Goal: Check status: Check status

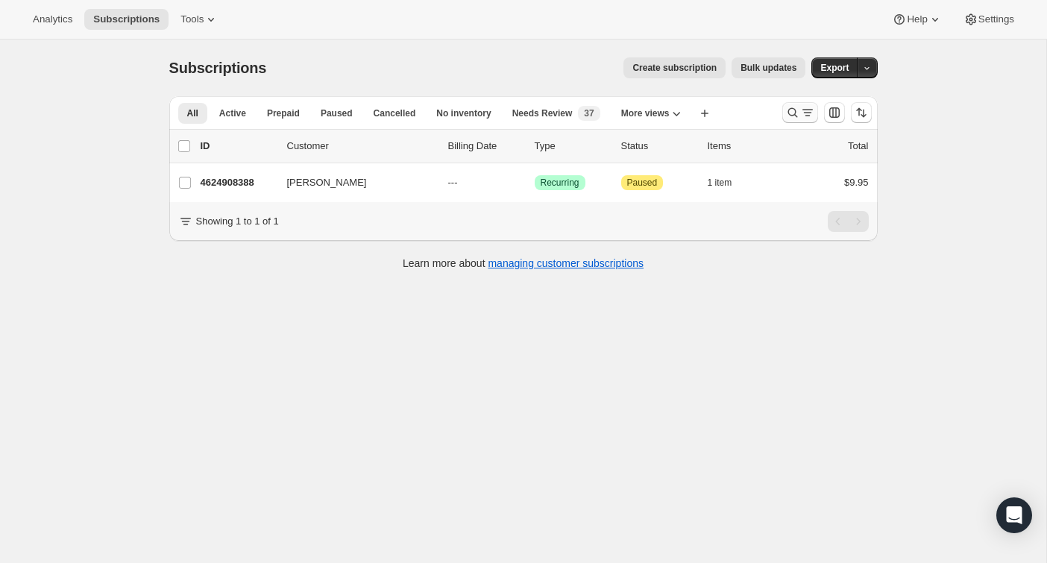
click at [789, 112] on icon "Search and filter results" at bounding box center [793, 112] width 15 height 15
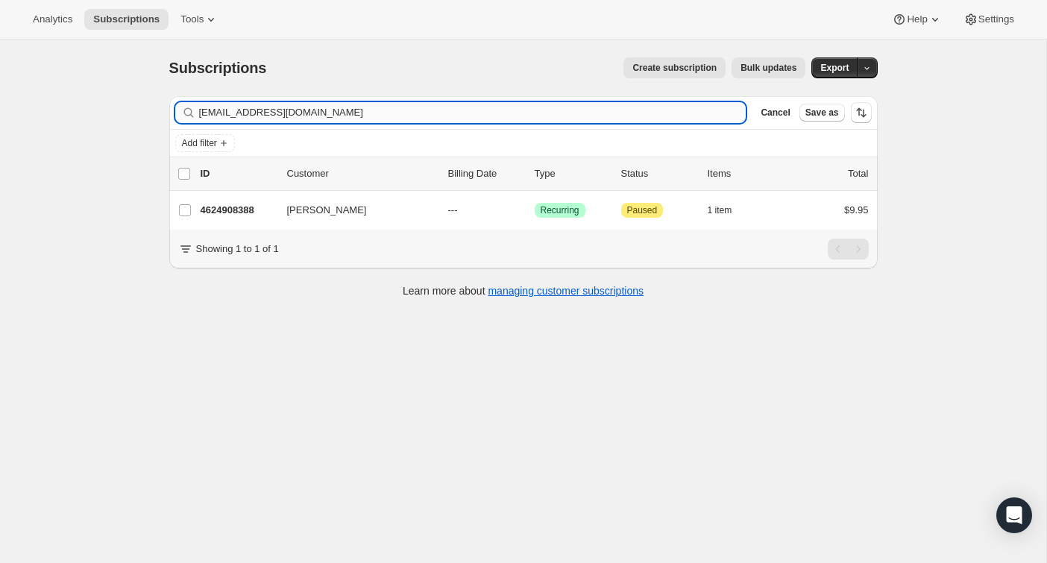
click at [600, 115] on input "[EMAIL_ADDRESS][DOMAIN_NAME]" at bounding box center [473, 112] width 548 height 21
click at [600, 116] on input "[EMAIL_ADDRESS][DOMAIN_NAME]" at bounding box center [473, 112] width 548 height 21
click at [599, 116] on input "[EMAIL_ADDRESS][DOMAIN_NAME]" at bounding box center [473, 112] width 548 height 21
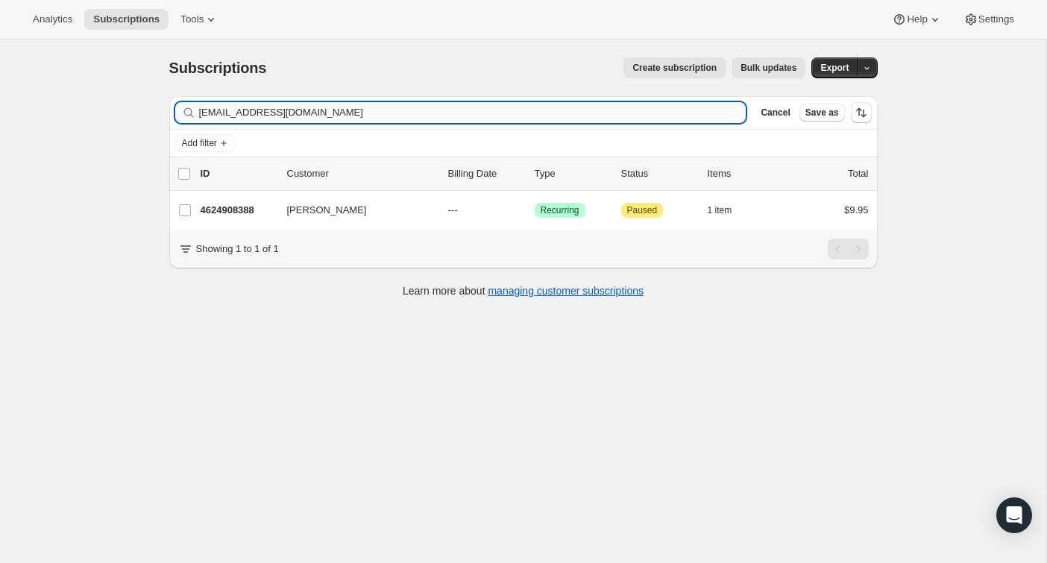
click at [599, 116] on input "[EMAIL_ADDRESS][DOMAIN_NAME]" at bounding box center [473, 112] width 548 height 21
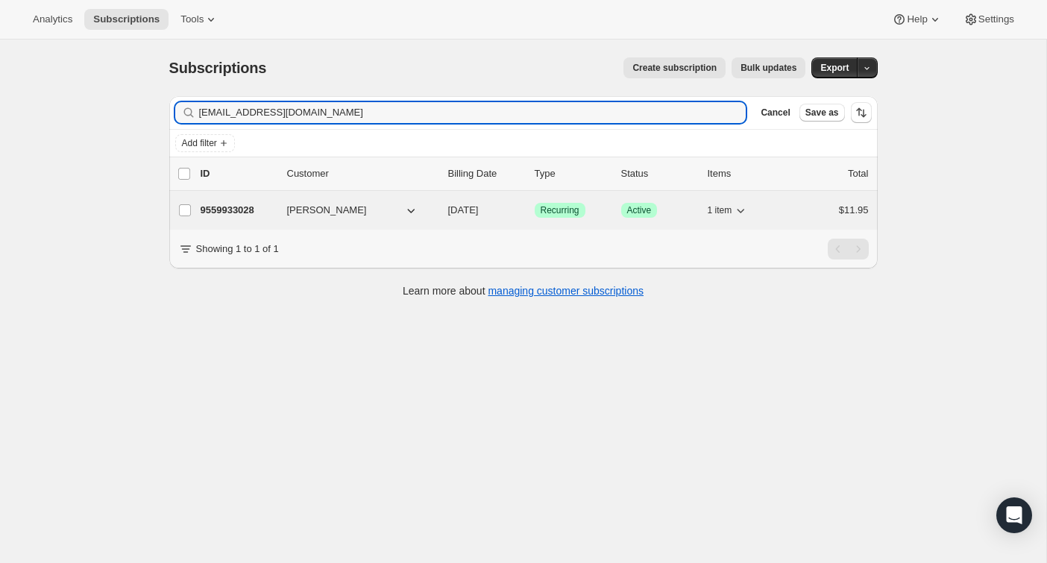
type input "[EMAIL_ADDRESS][DOMAIN_NAME]"
click at [802, 211] on div "$11.95" at bounding box center [832, 210] width 75 height 15
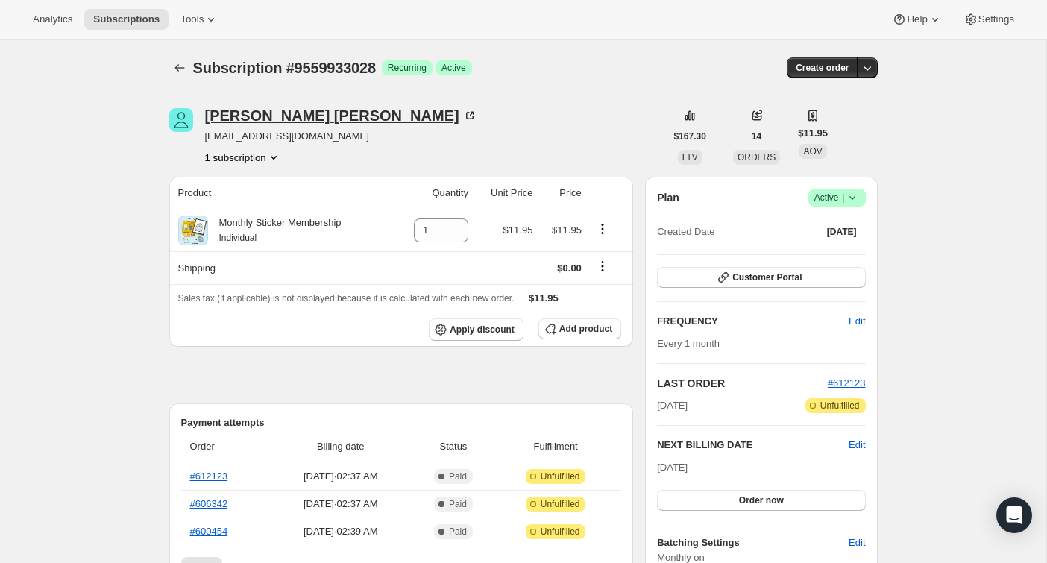
click at [463, 119] on icon at bounding box center [470, 115] width 15 height 15
click at [188, 71] on button "Subscriptions" at bounding box center [179, 67] width 21 height 21
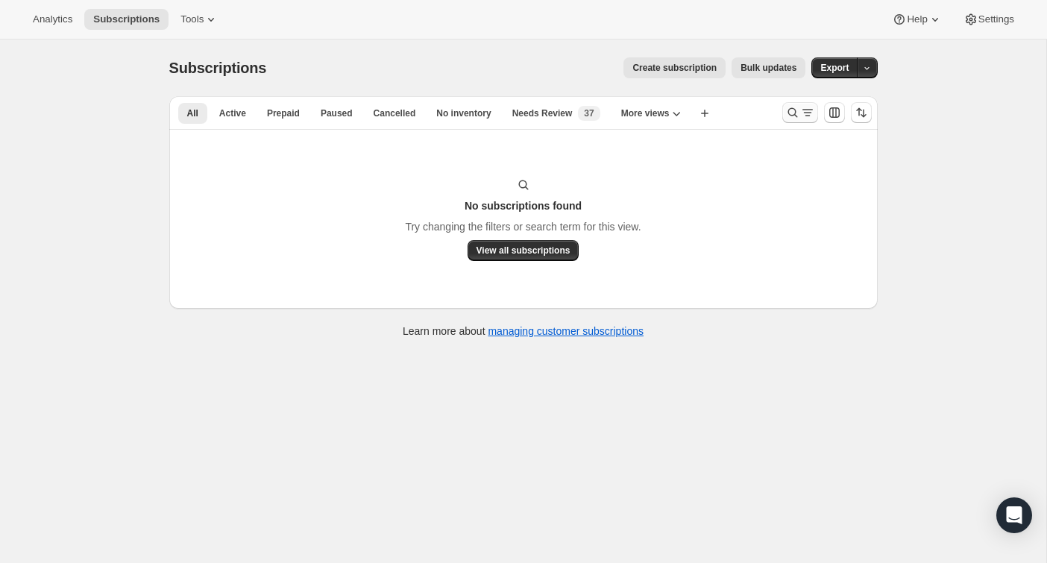
click at [797, 113] on icon "Search and filter results" at bounding box center [793, 112] width 15 height 15
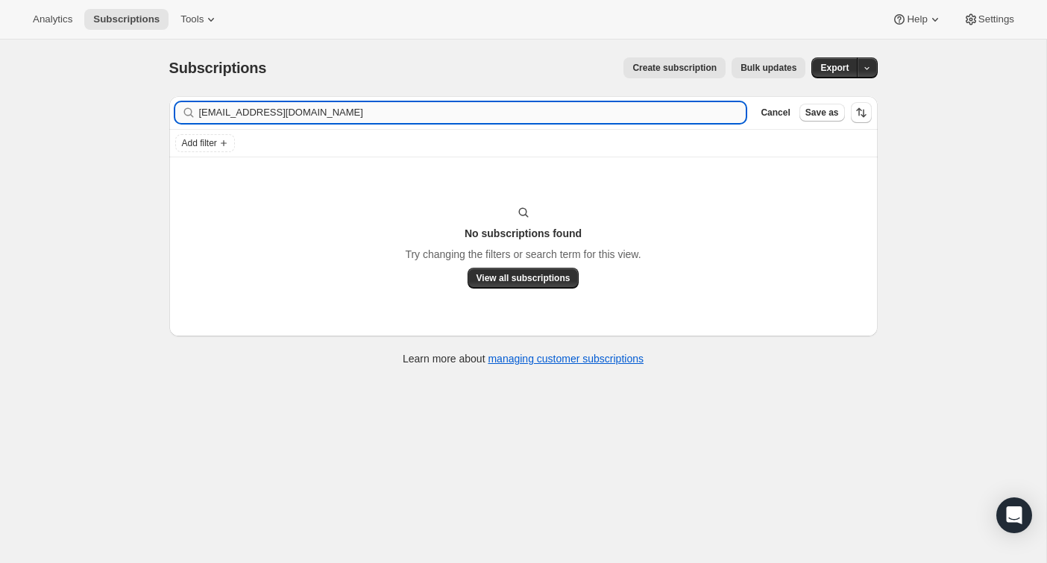
click at [687, 114] on input "[EMAIL_ADDRESS][DOMAIN_NAME]" at bounding box center [473, 112] width 548 height 21
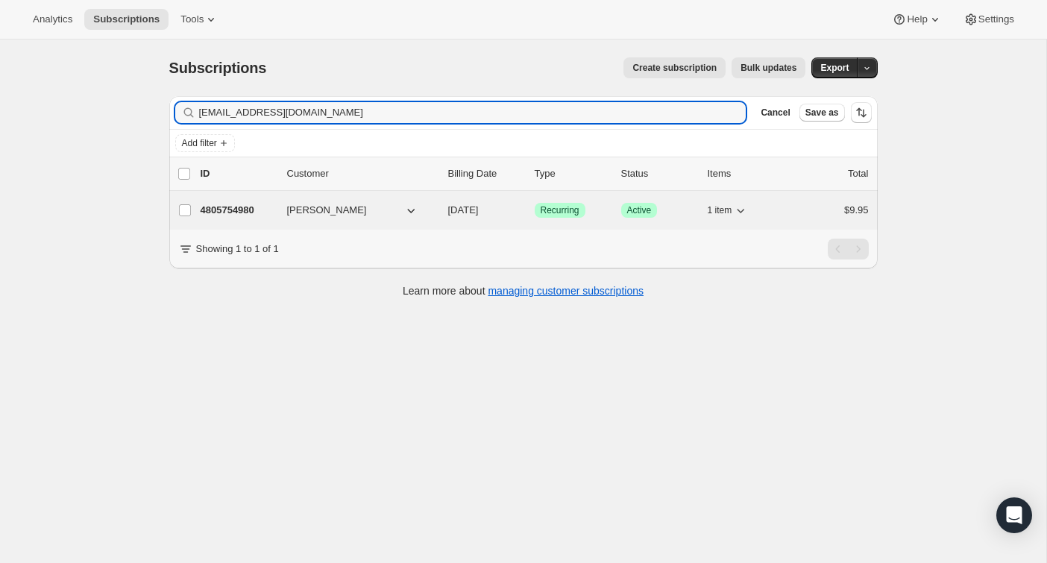
type input "[EMAIL_ADDRESS][DOMAIN_NAME]"
click at [809, 209] on div "$9.95" at bounding box center [832, 210] width 75 height 15
